Goal: Transaction & Acquisition: Register for event/course

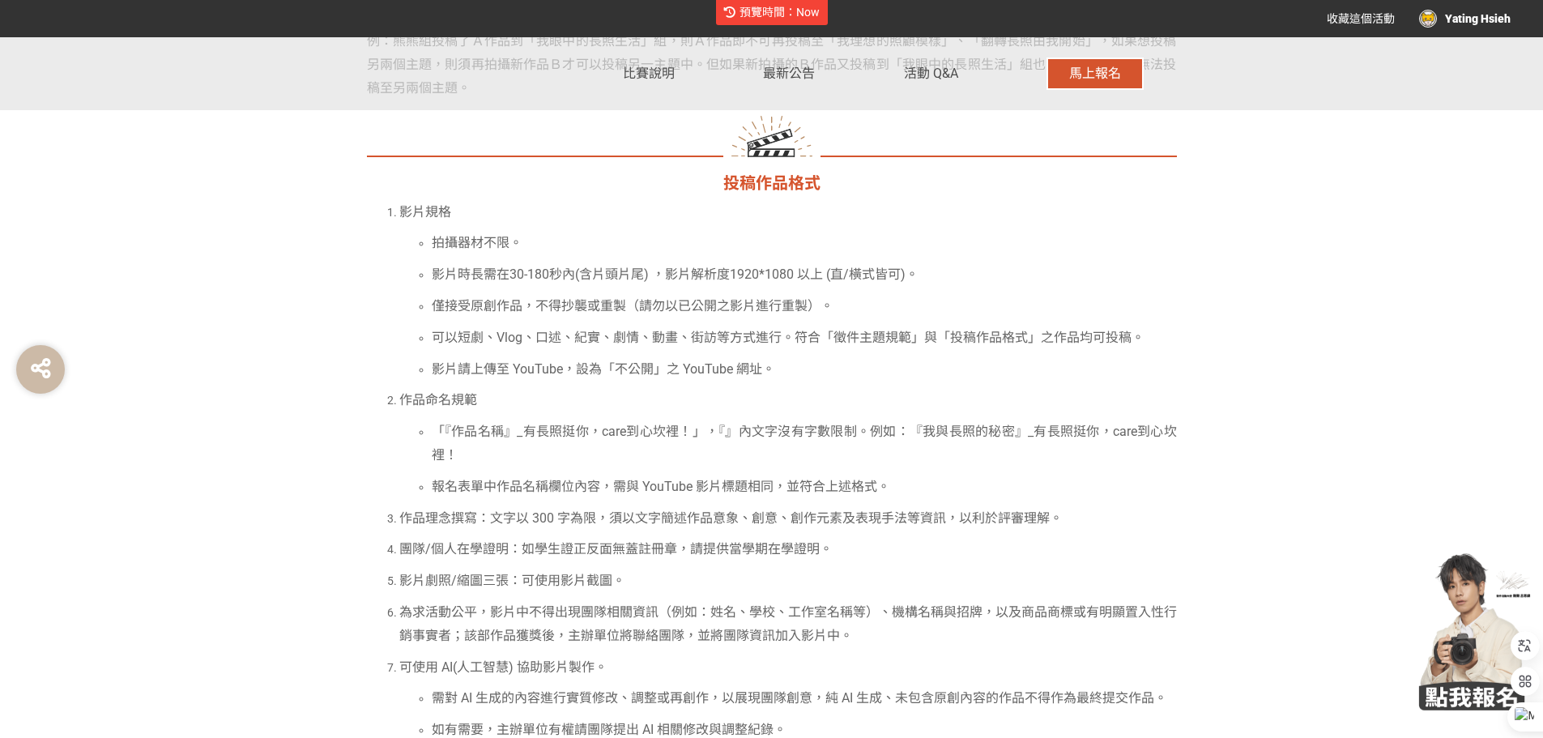
scroll to position [3689, 0]
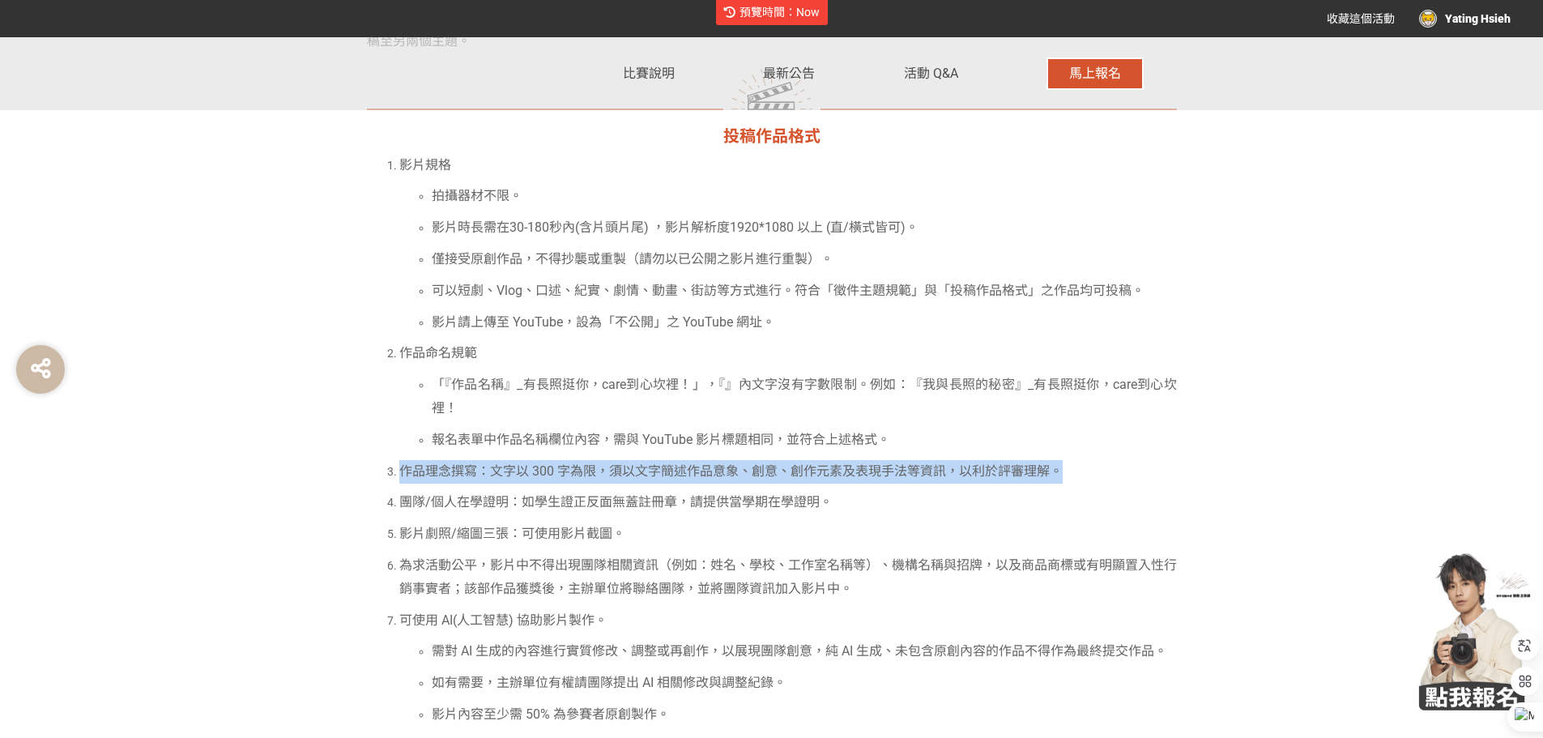
drag, startPoint x: 399, startPoint y: 467, endPoint x: 1088, endPoint y: 478, distance: 688.4
click at [1088, 478] on p "作品理念撰寫：文字以 300 字為限，須以文字簡述作品意象、創意、創作元素及表現手法等資訊，以利於評審理解。" at bounding box center [787, 471] width 777 height 23
click at [1113, 77] on span "馬上報名" at bounding box center [1095, 73] width 52 height 15
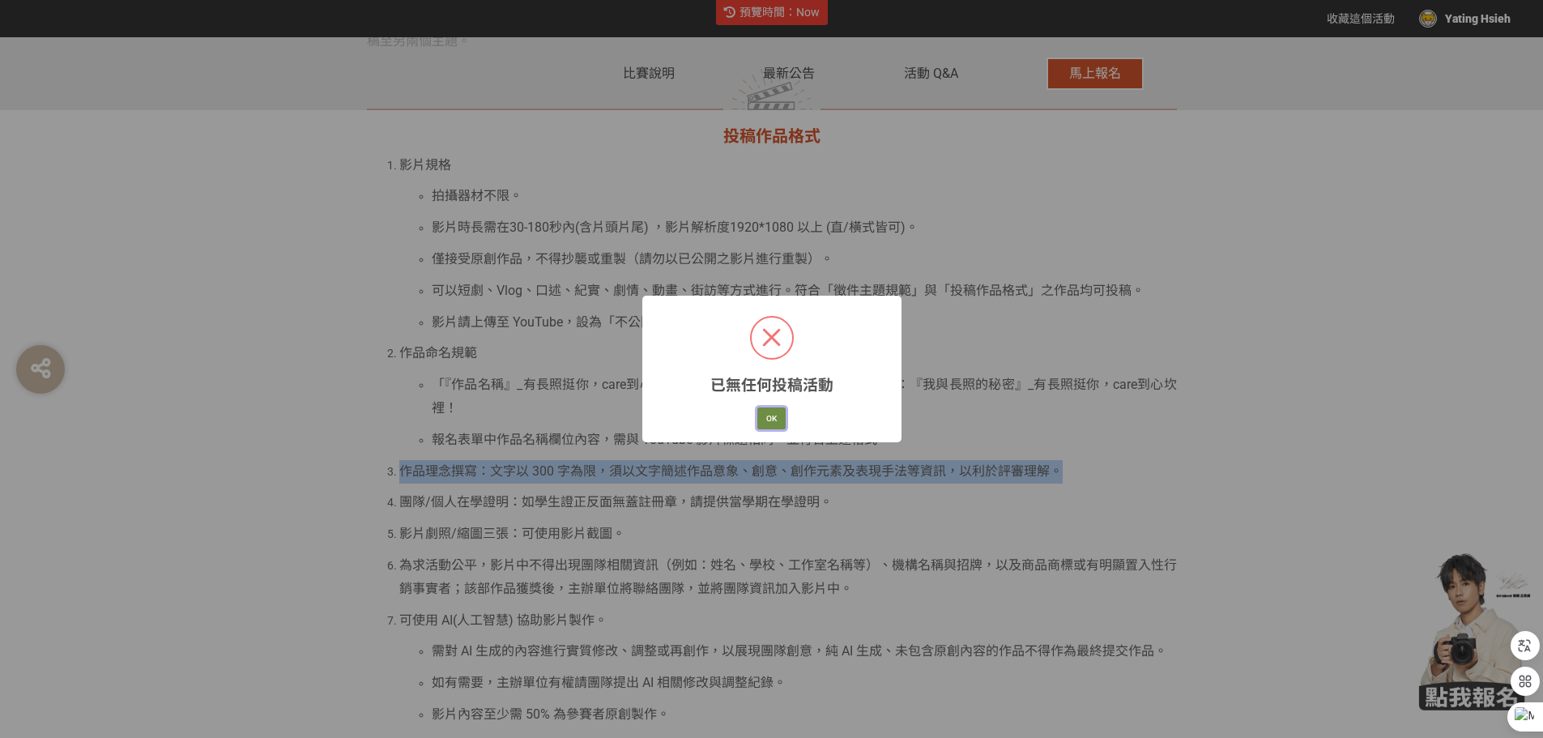
click at [757, 416] on button "OK" at bounding box center [771, 418] width 28 height 23
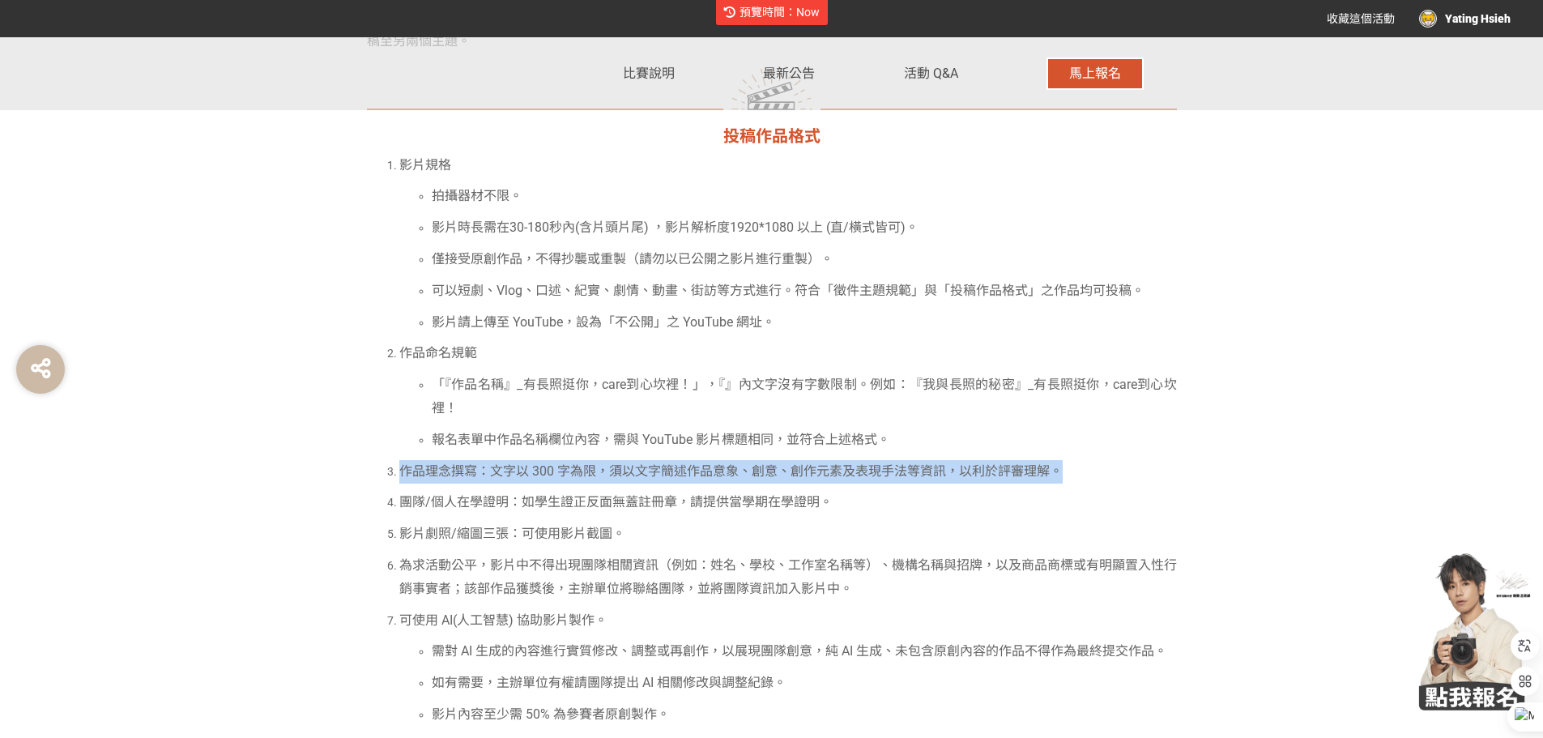
click at [1469, 638] on img "button" at bounding box center [1476, 629] width 121 height 161
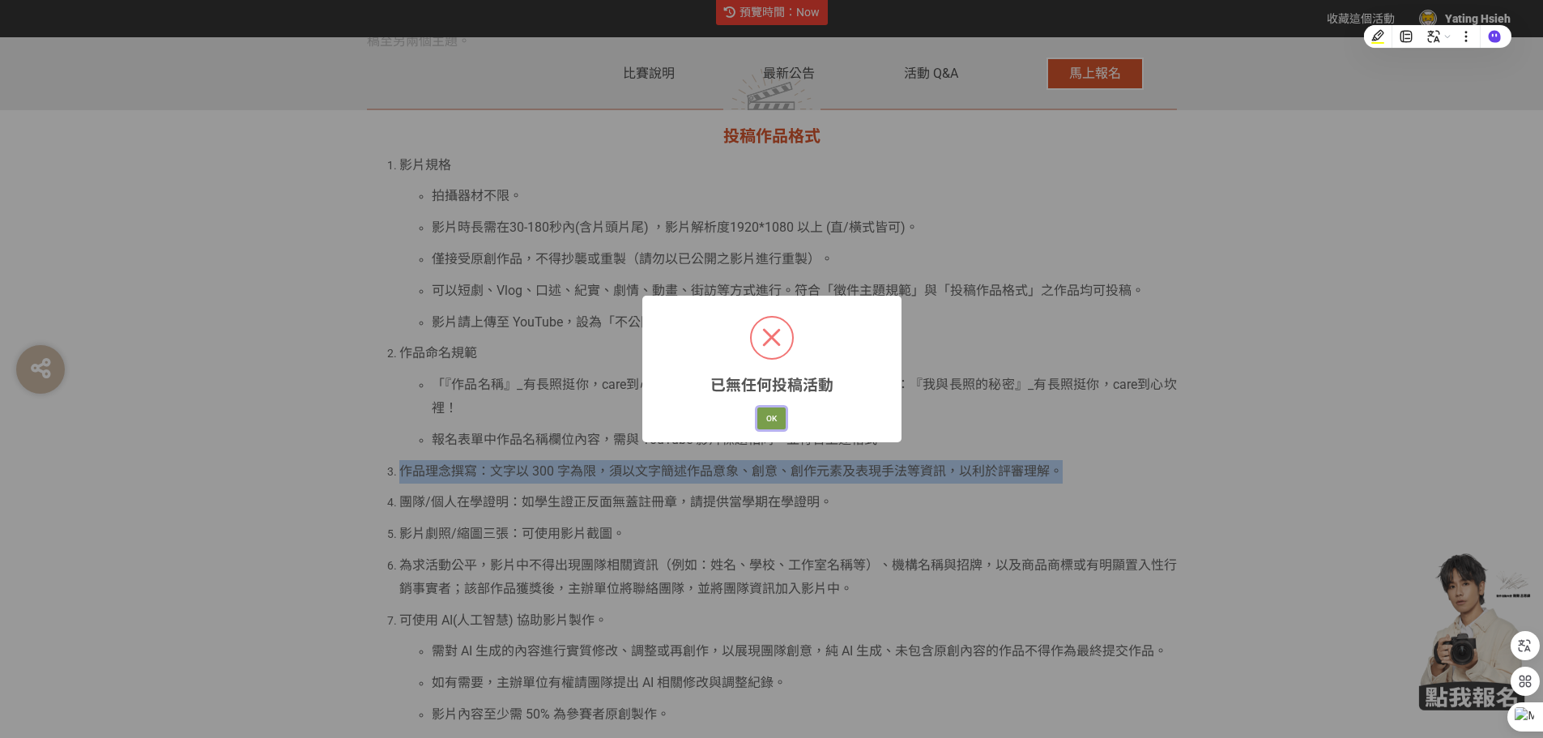
click at [757, 415] on button "OK" at bounding box center [771, 418] width 28 height 23
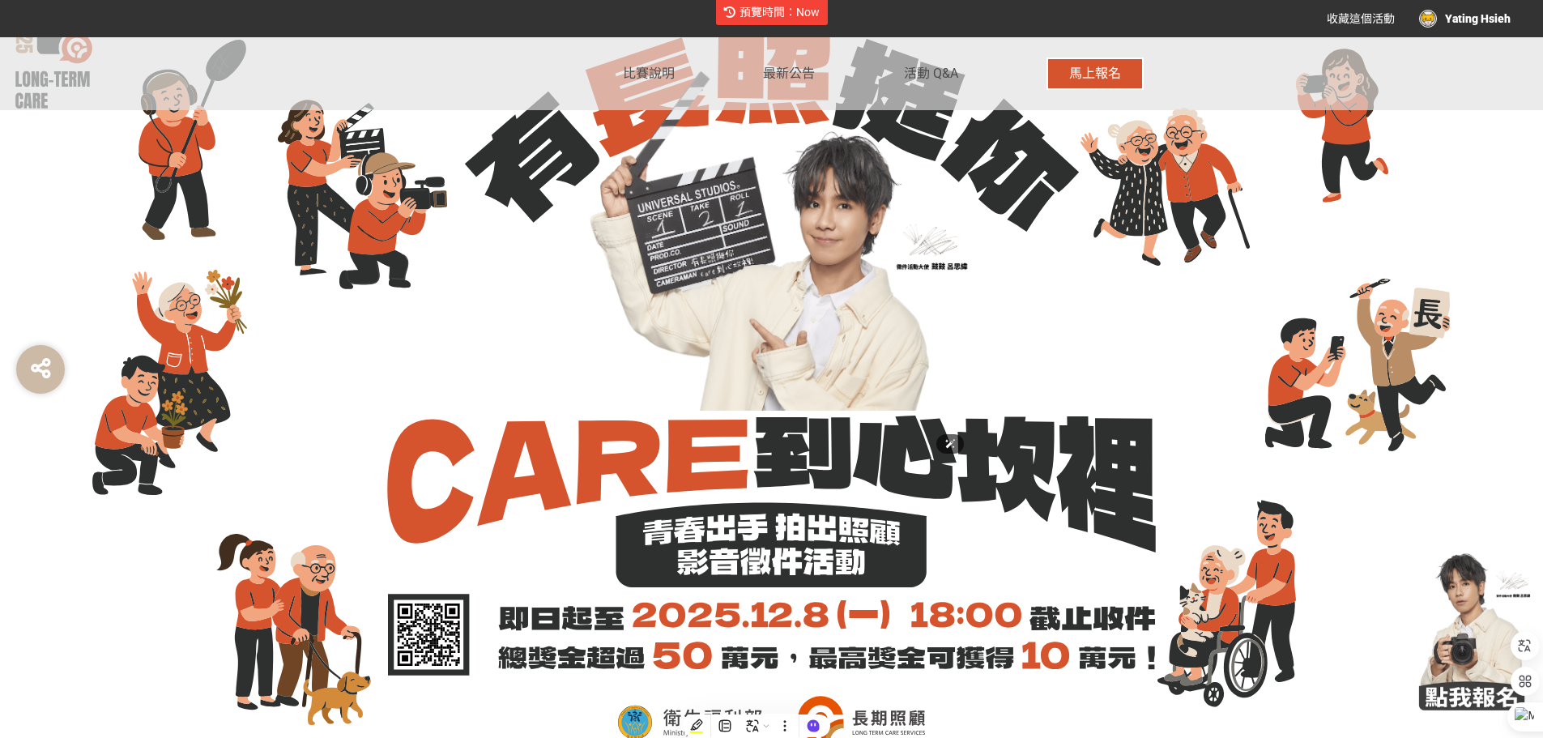
scroll to position [162, 0]
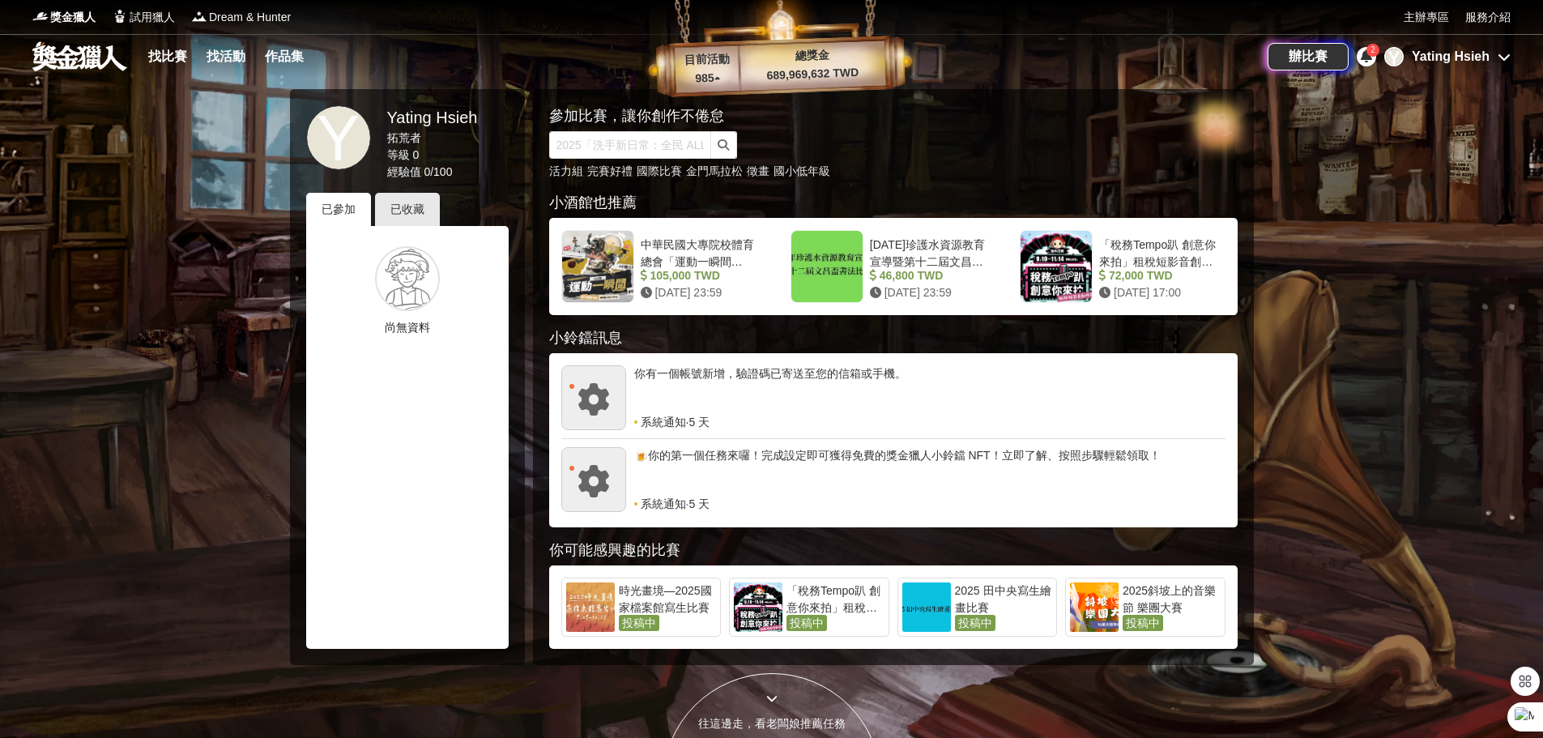
drag, startPoint x: 1326, startPoint y: 306, endPoint x: 1301, endPoint y: 305, distance: 25.1
click at [1327, 305] on div at bounding box center [771, 369] width 1543 height 738
click at [681, 249] on div "中華民國大專院校體育總會「運動一瞬間 6.0」影片徵選活動" at bounding box center [700, 251] width 119 height 31
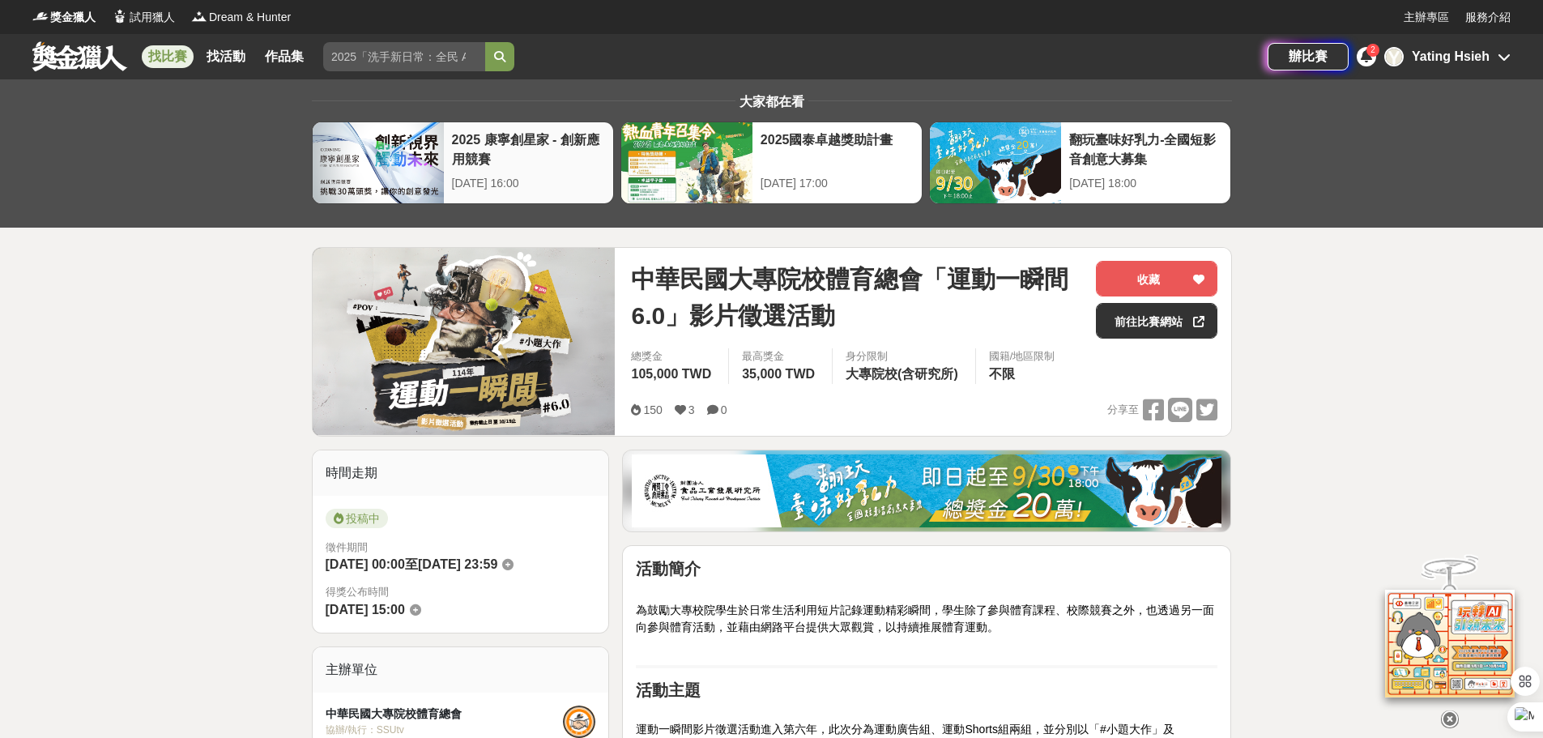
click at [482, 141] on div "2025 康寧創星家 - 創新應用競賽" at bounding box center [528, 148] width 153 height 36
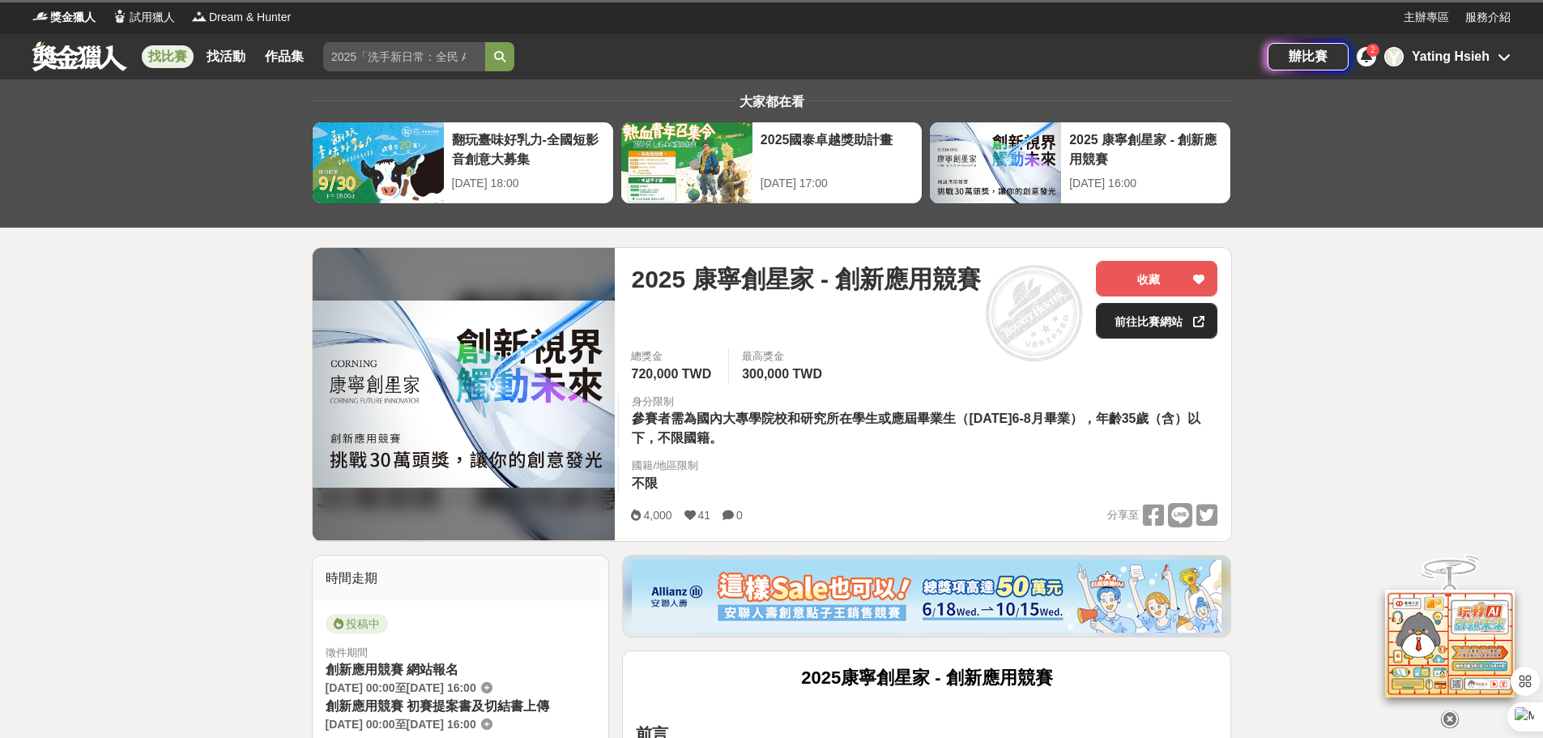
click at [1122, 325] on link "前往比賽網站" at bounding box center [1156, 321] width 121 height 36
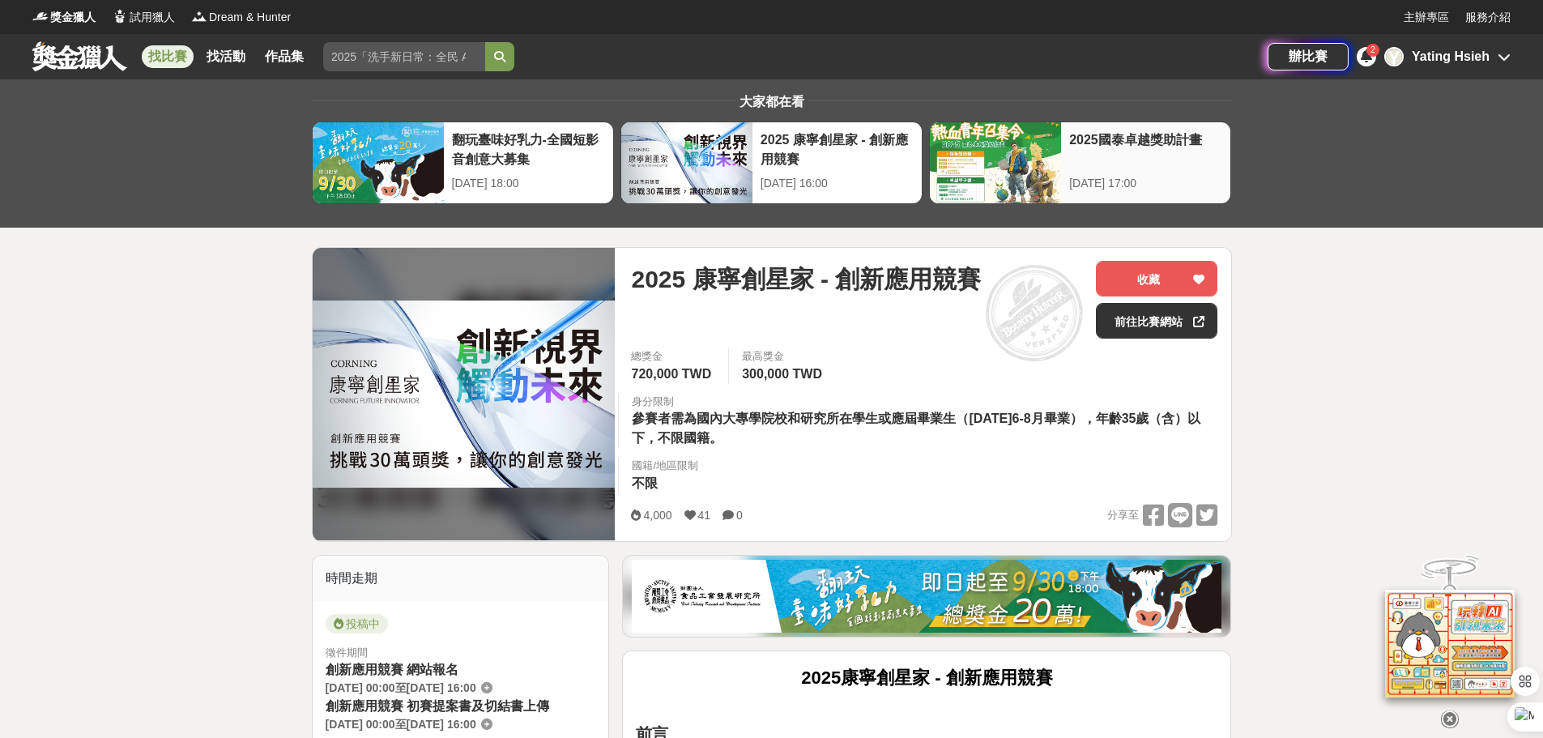
click at [1014, 144] on div at bounding box center [995, 162] width 131 height 81
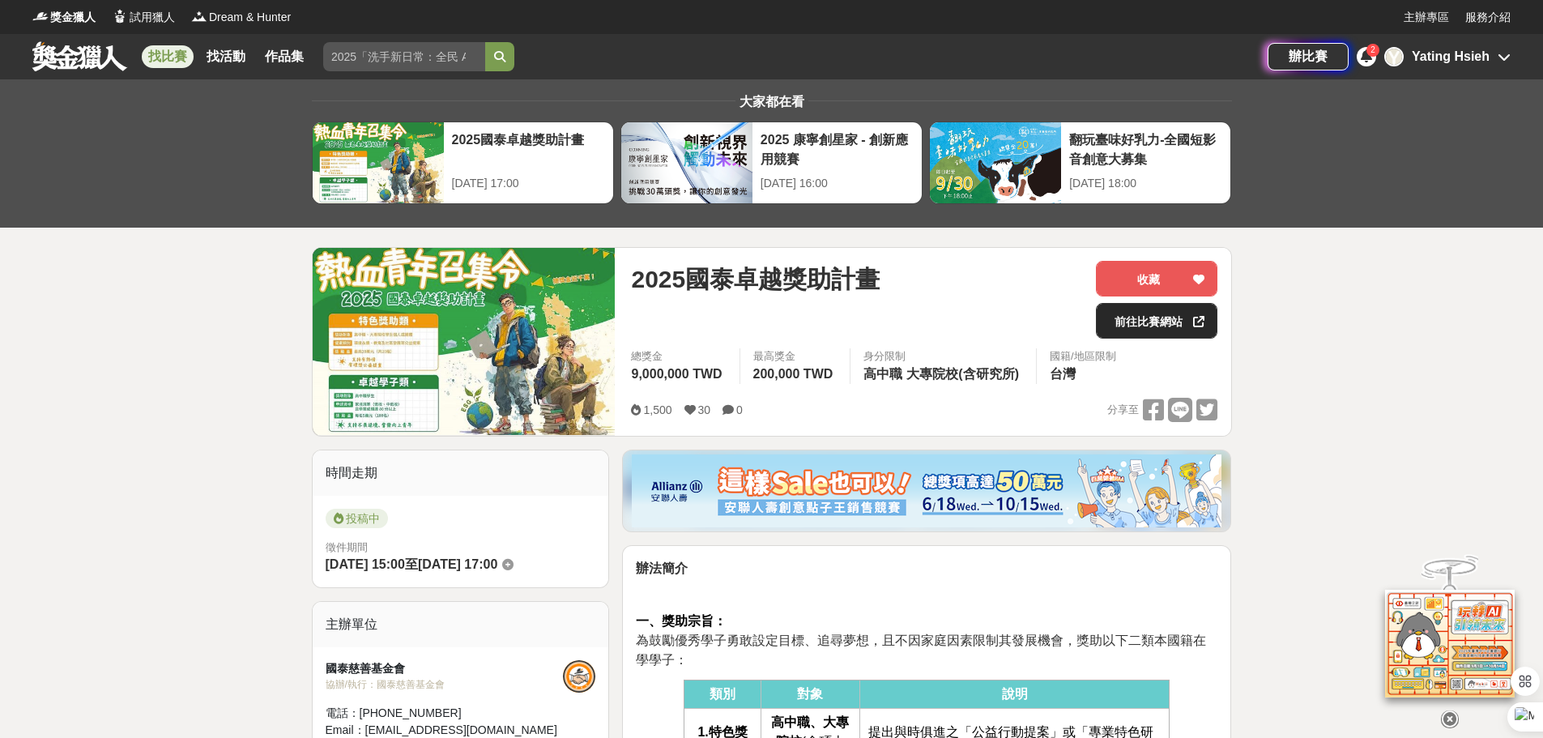
click at [1125, 328] on link "前往比賽網站" at bounding box center [1156, 321] width 121 height 36
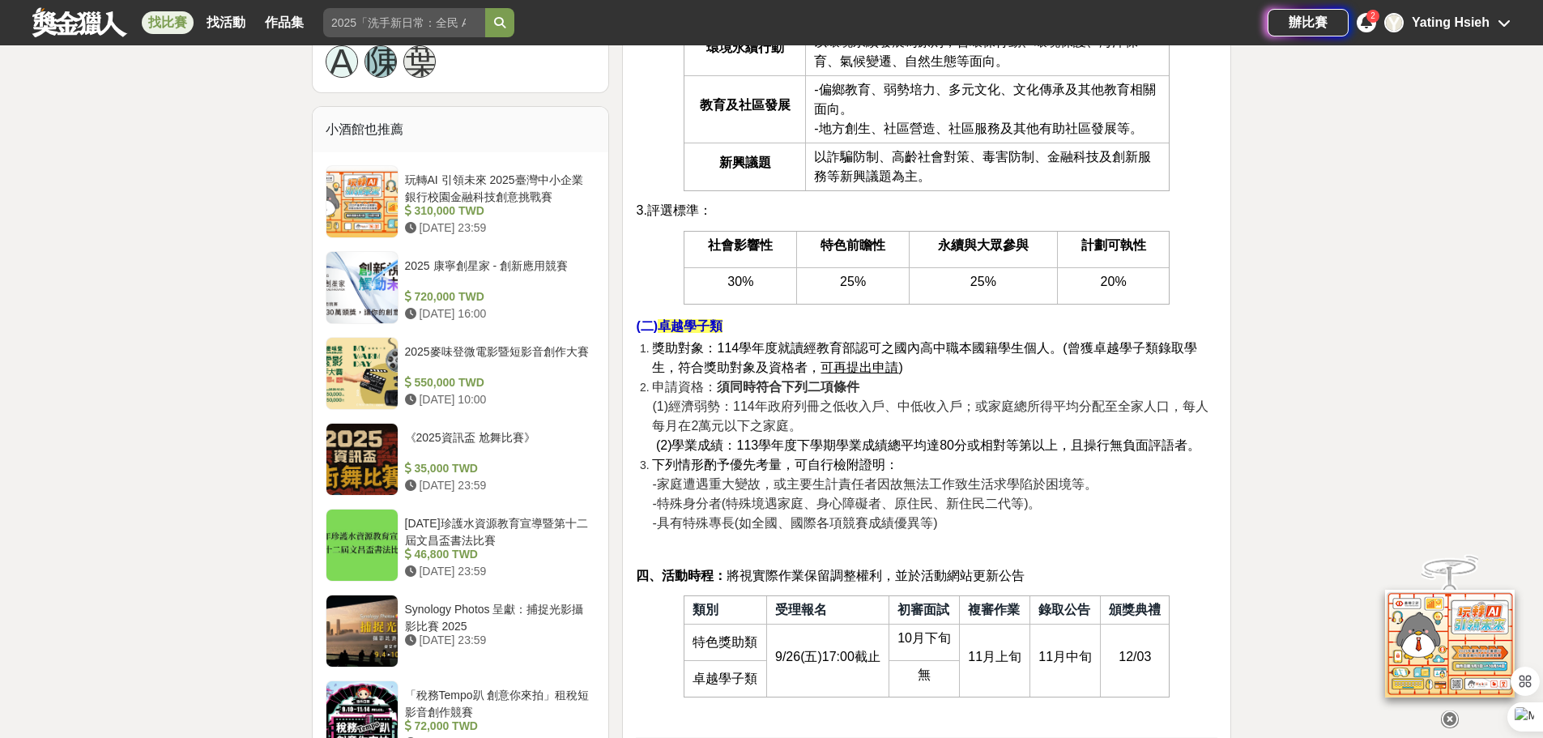
scroll to position [1539, 0]
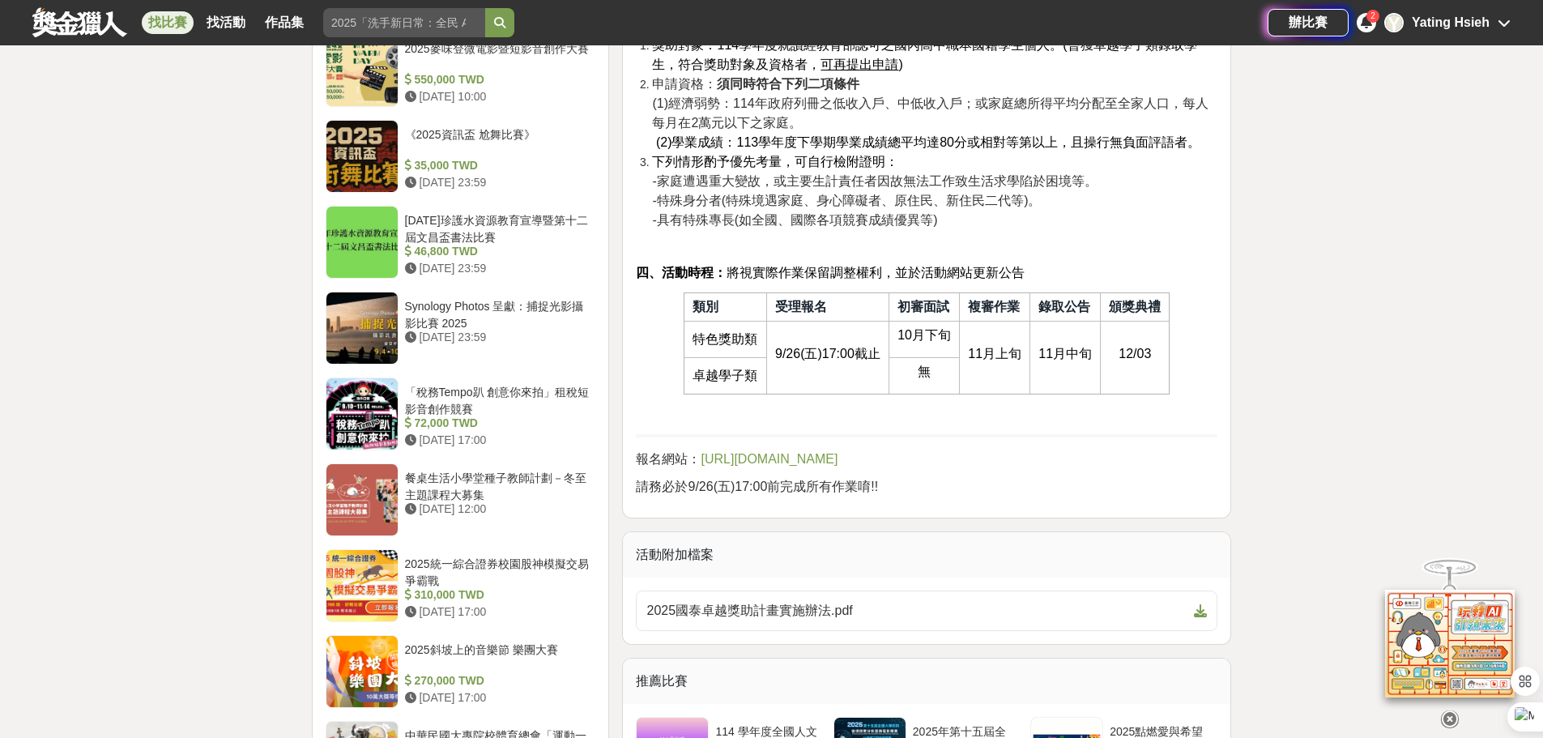
click at [837, 452] on span "https://patronc.cathaylife.com.tw/ODAY/F1/ODAYF100?func=1" at bounding box center [768, 459] width 137 height 14
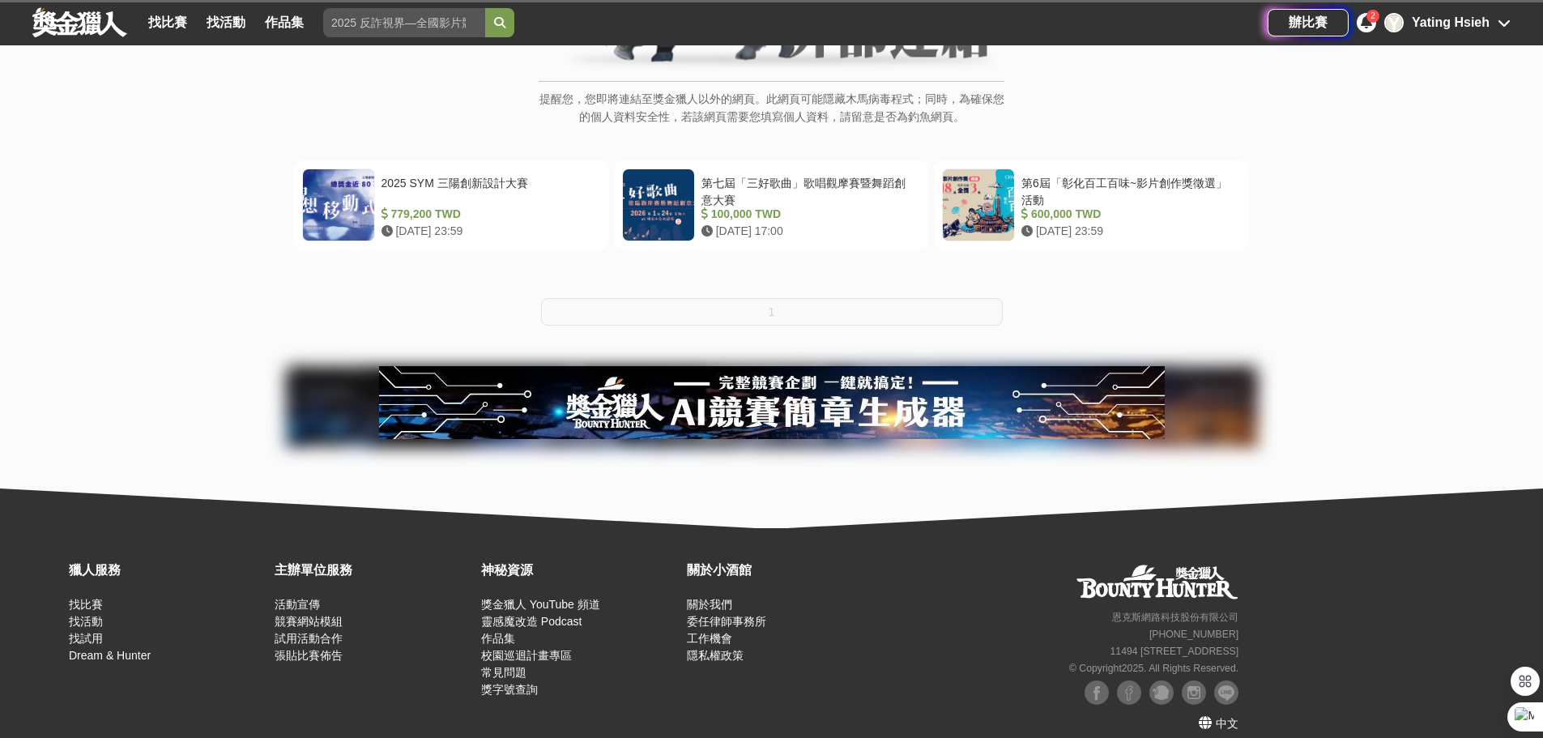
scroll to position [272, 0]
